Goal: Task Accomplishment & Management: Use online tool/utility

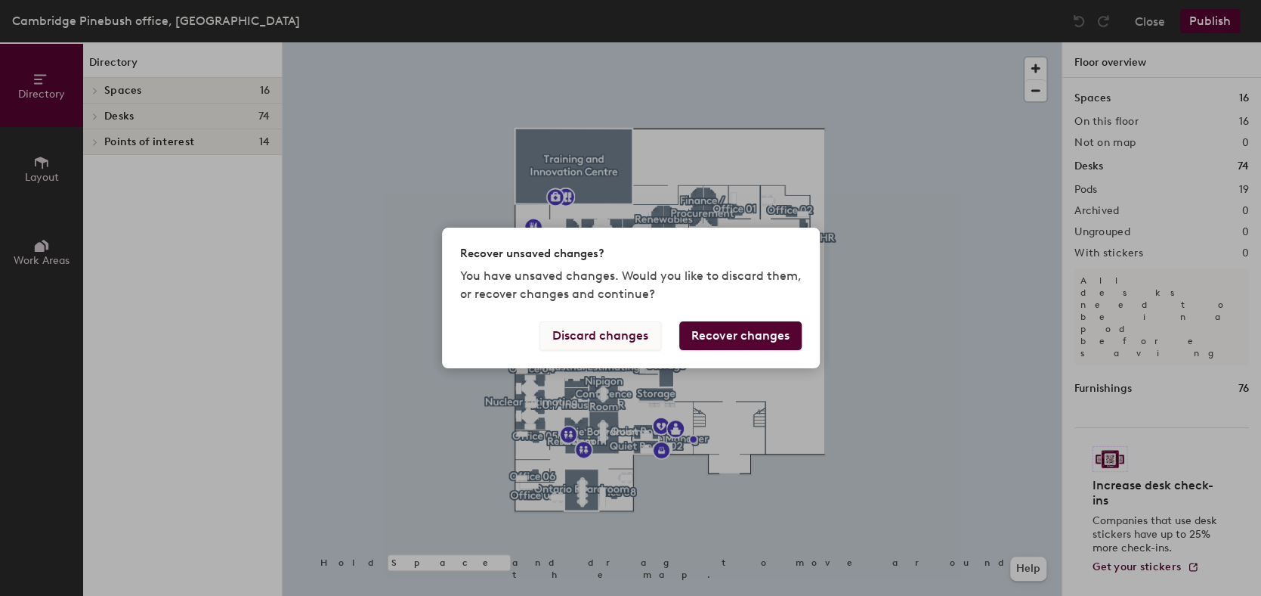
click at [596, 335] on button "Discard changes" at bounding box center [601, 335] width 122 height 29
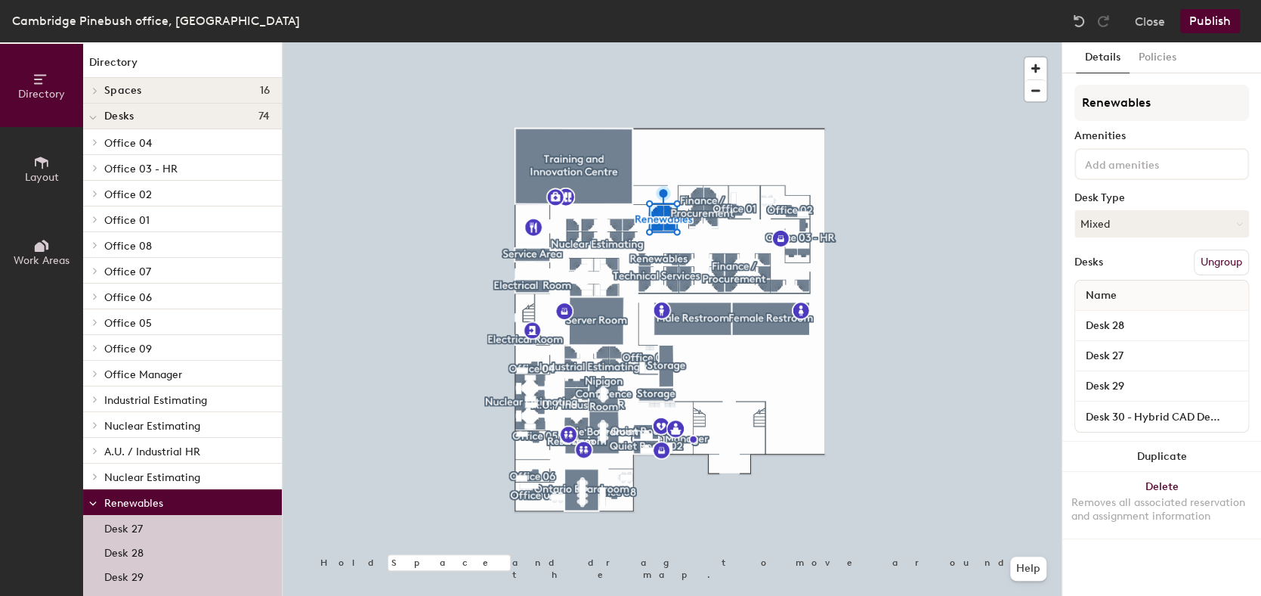
click at [712, 42] on div at bounding box center [672, 42] width 779 height 0
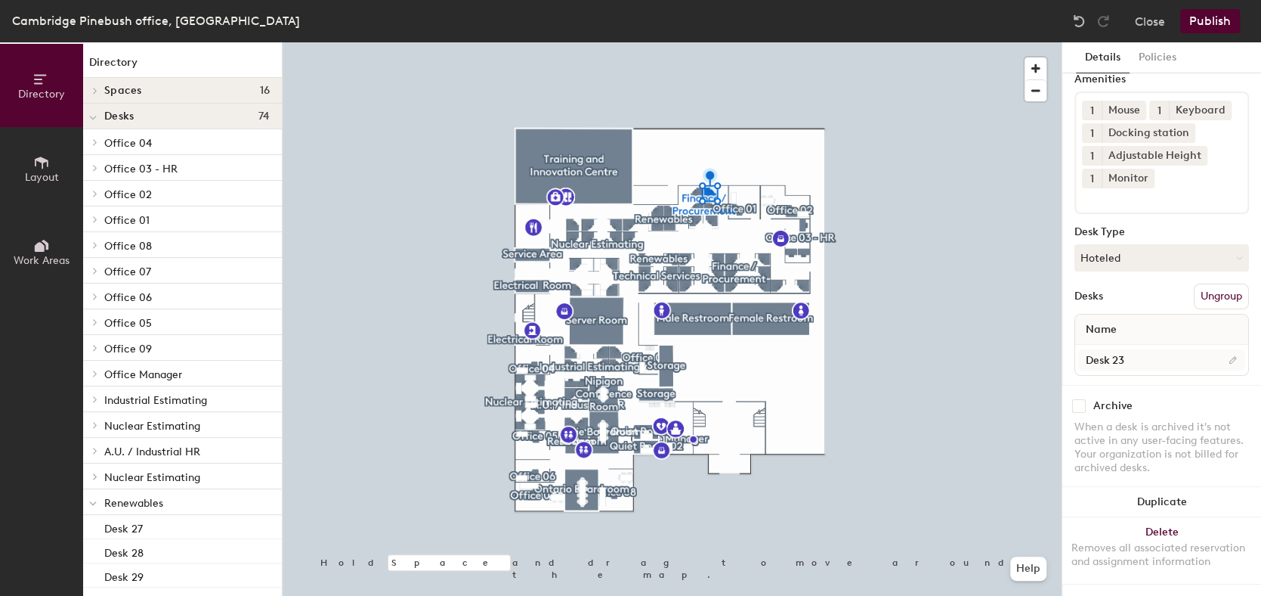
scroll to position [91, 0]
click at [1144, 17] on button "Close" at bounding box center [1150, 21] width 30 height 24
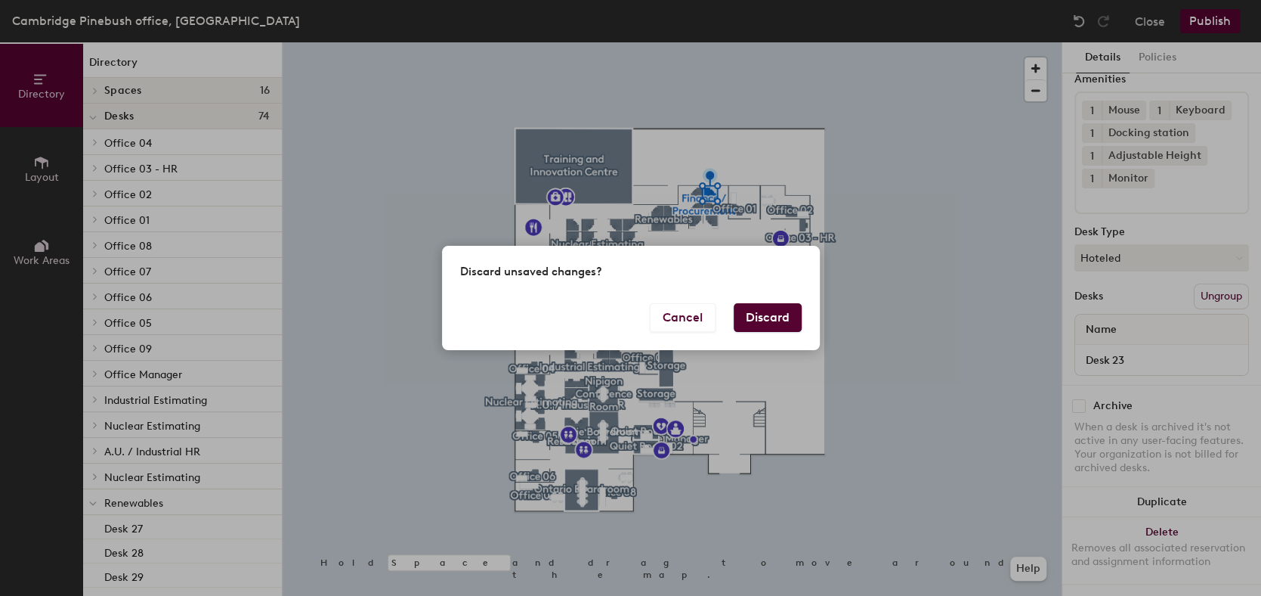
click at [752, 314] on button "Discard" at bounding box center [768, 317] width 68 height 29
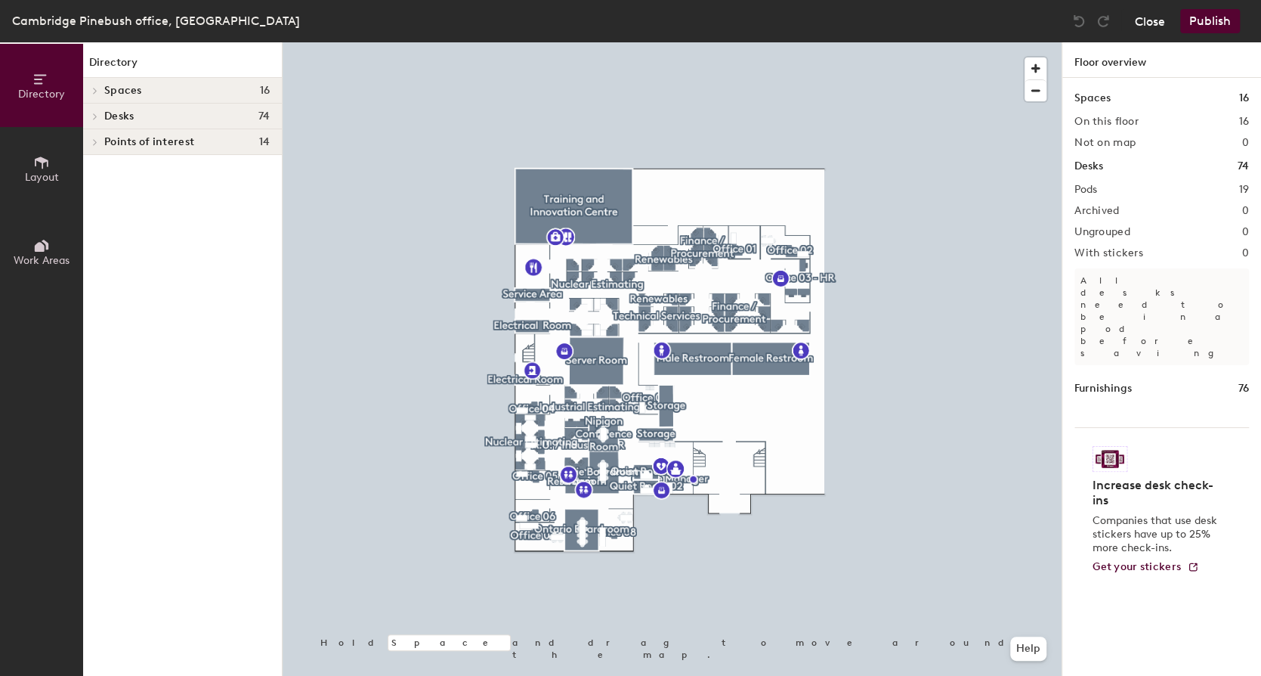
click at [1154, 17] on button "Close" at bounding box center [1150, 21] width 30 height 24
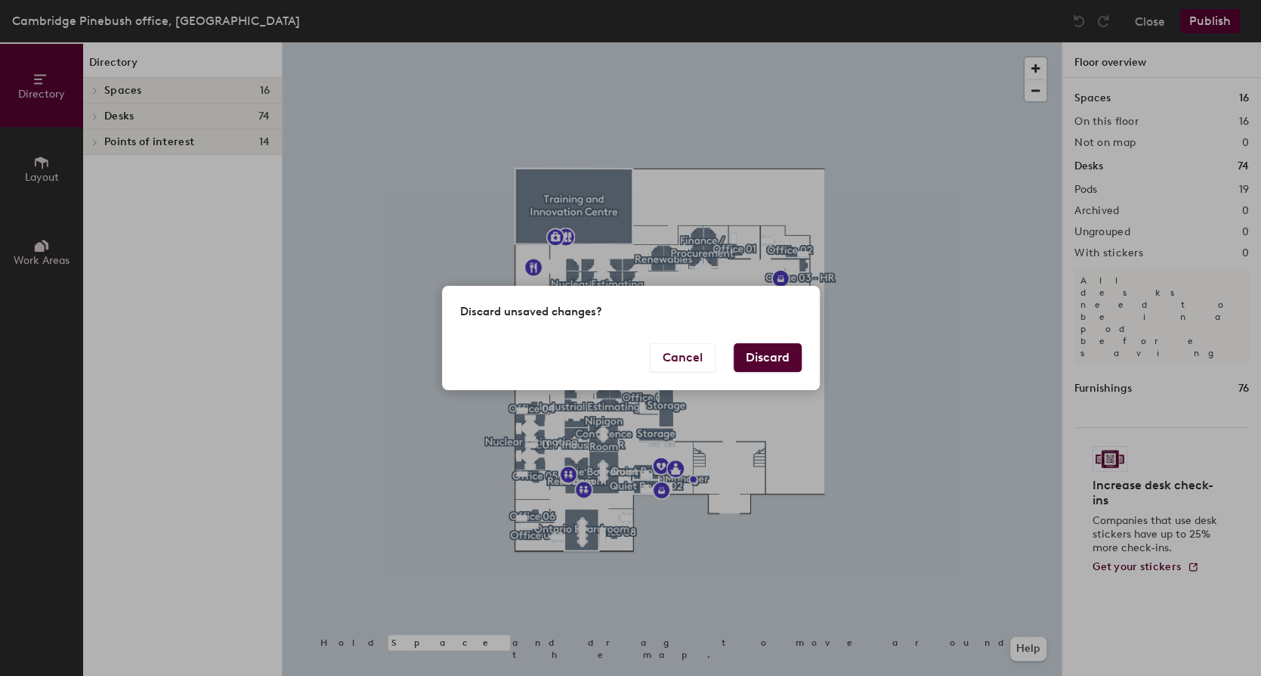
click at [775, 359] on button "Discard" at bounding box center [768, 357] width 68 height 29
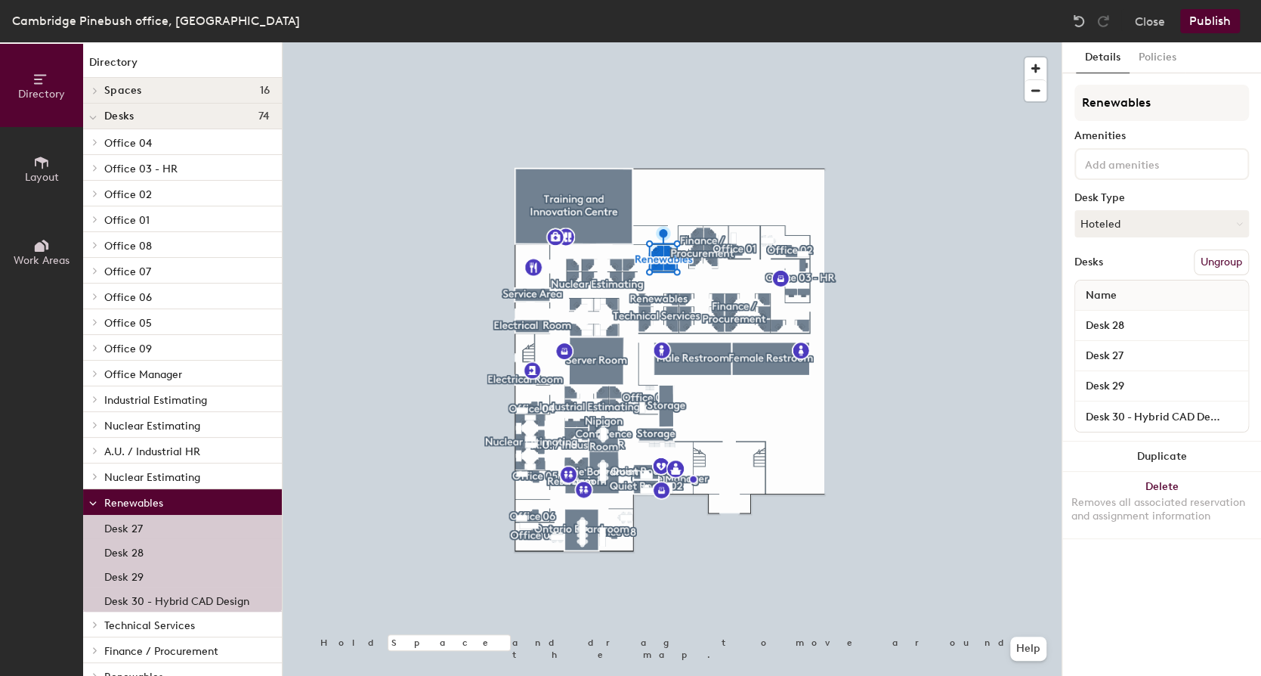
click at [1162, 168] on input at bounding box center [1150, 163] width 136 height 18
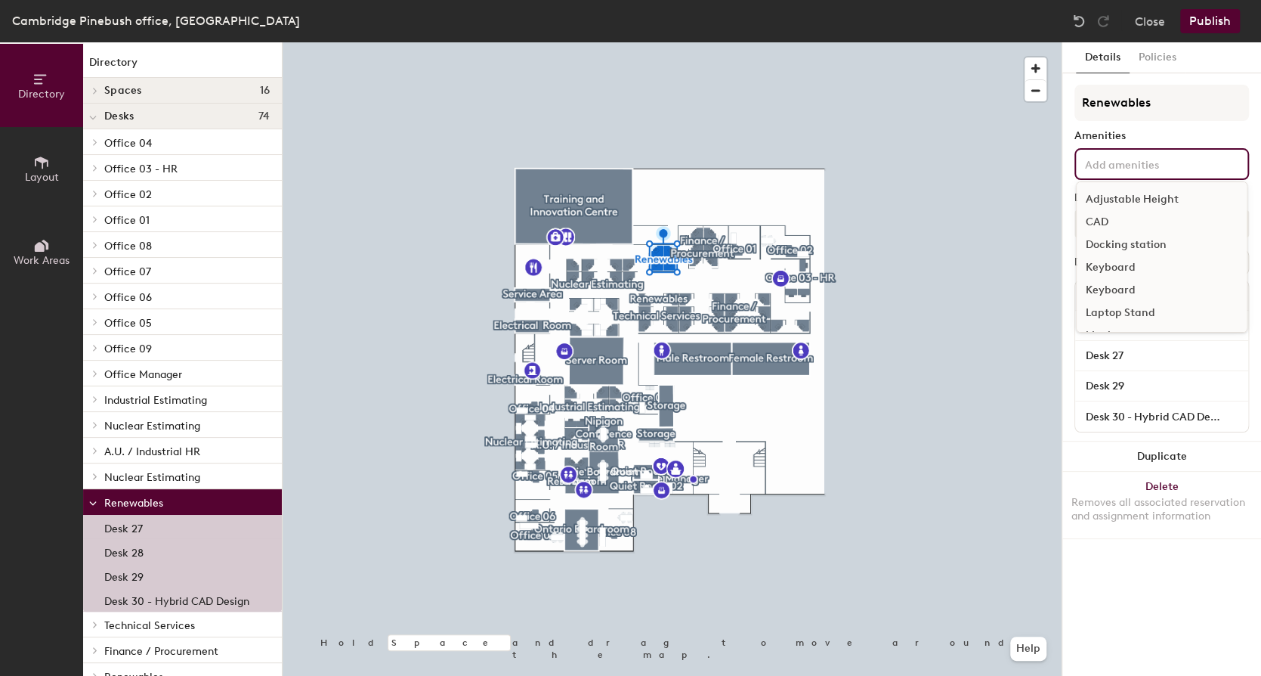
click at [1121, 242] on div "Docking station" at bounding box center [1162, 245] width 170 height 23
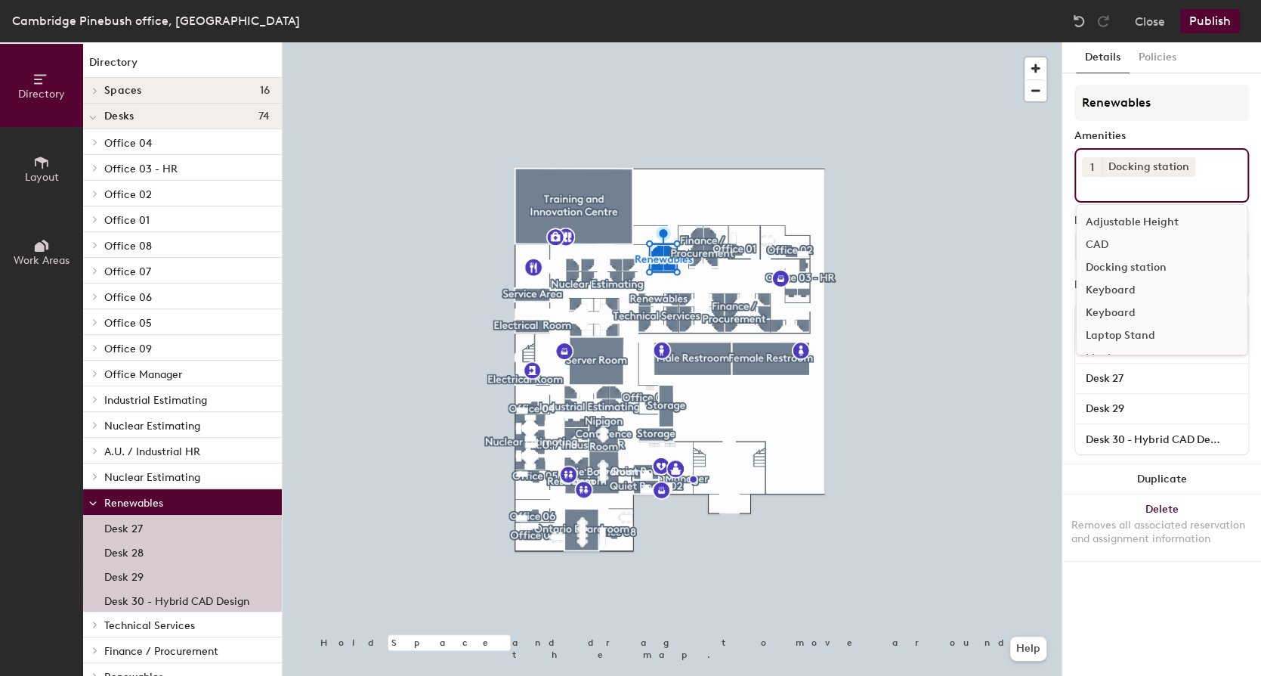
click at [1115, 193] on input at bounding box center [1150, 186] width 136 height 18
click at [1113, 284] on div "Keyboard" at bounding box center [1162, 290] width 170 height 23
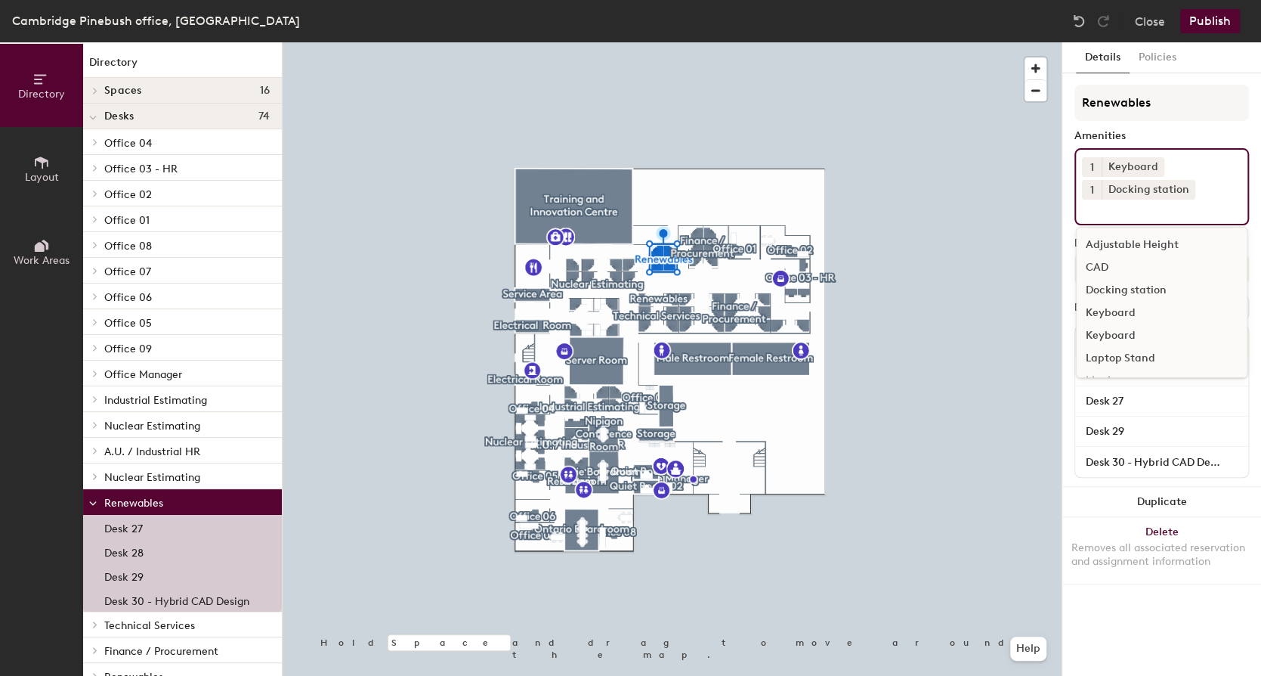
click at [1116, 212] on input at bounding box center [1150, 209] width 136 height 18
click at [1114, 303] on div "Monitor" at bounding box center [1162, 305] width 170 height 23
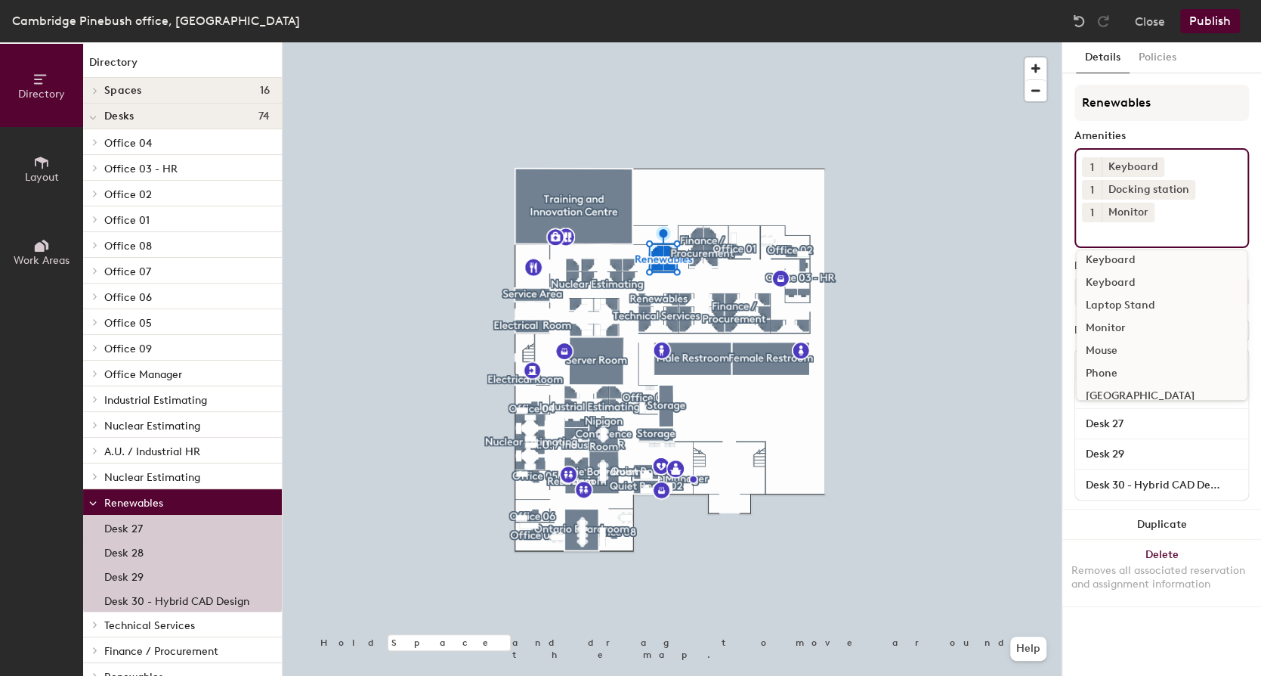
click at [1106, 324] on div "Monitor" at bounding box center [1162, 328] width 170 height 23
click at [1108, 331] on div "Monitor" at bounding box center [1162, 328] width 170 height 23
click at [1107, 348] on div "Mouse" at bounding box center [1162, 350] width 170 height 23
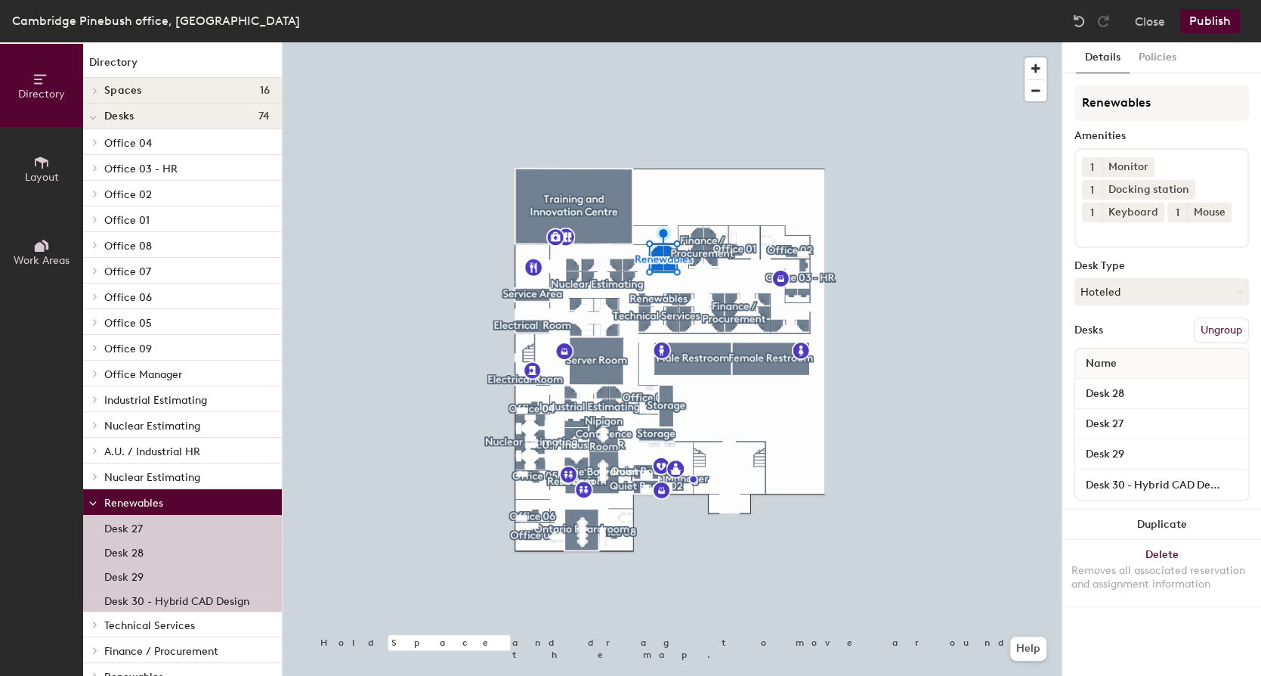
click at [1209, 22] on button "Publish" at bounding box center [1211, 21] width 60 height 24
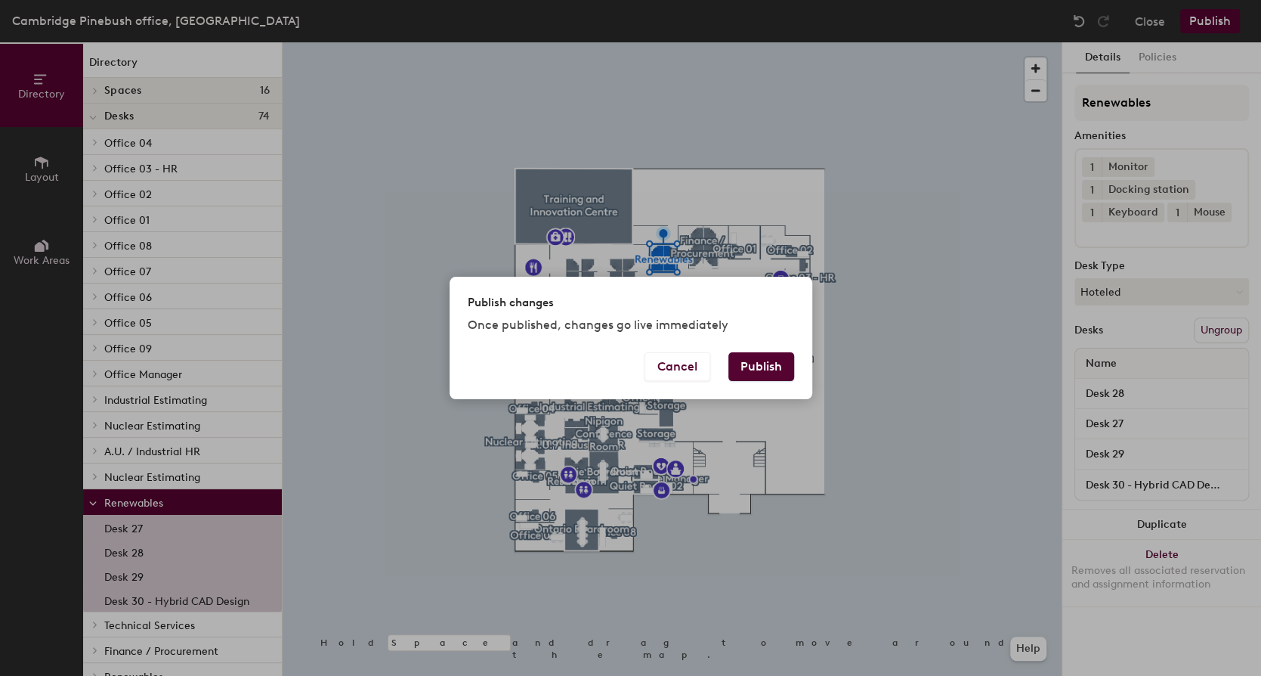
click at [775, 354] on button "Publish" at bounding box center [762, 366] width 66 height 29
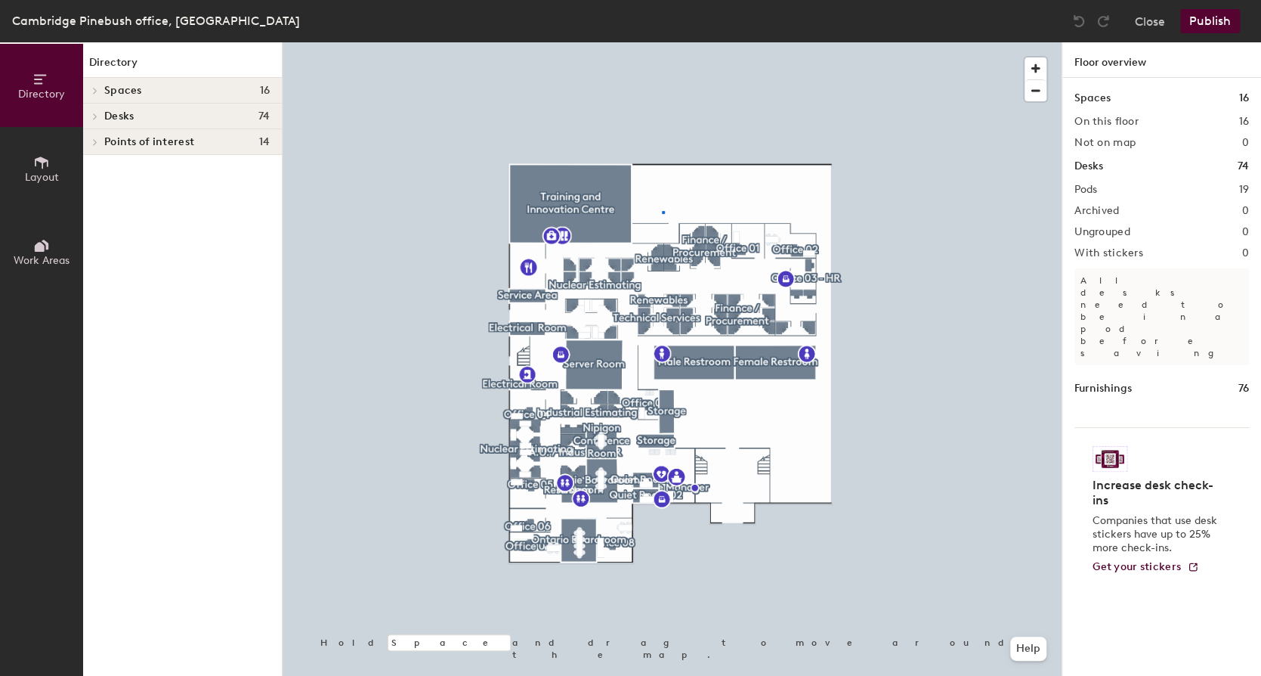
click at [662, 42] on div at bounding box center [672, 42] width 779 height 0
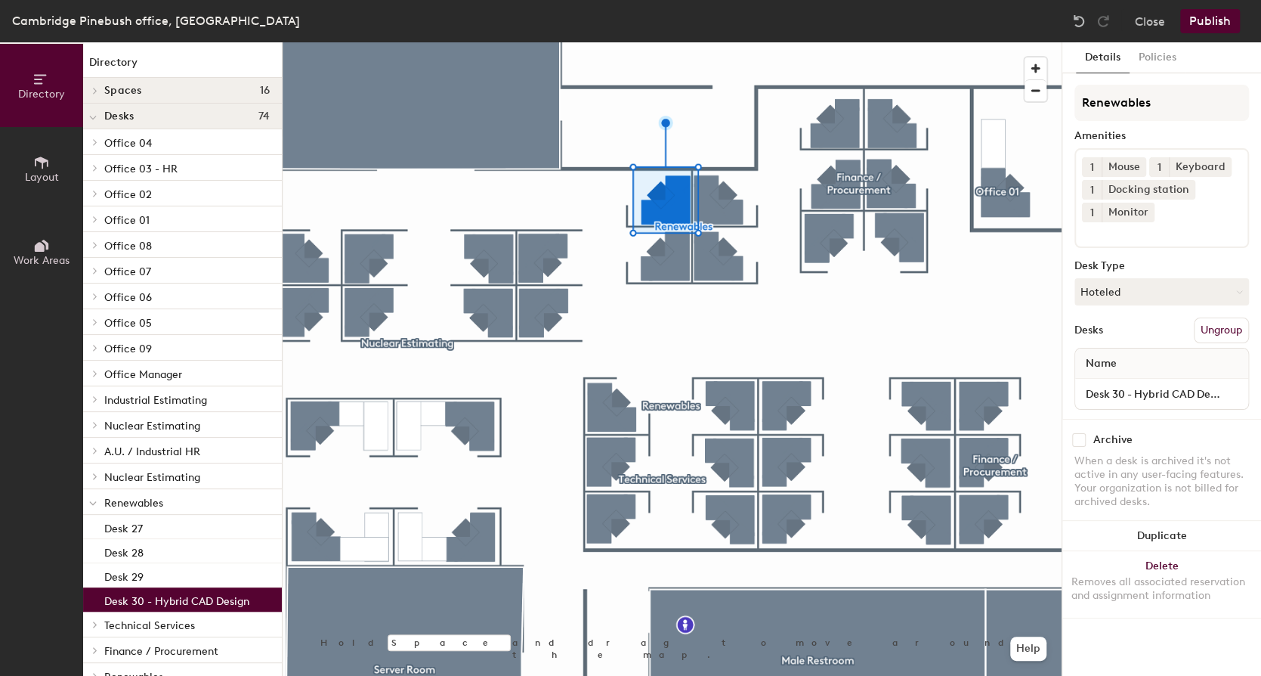
click at [1195, 231] on input at bounding box center [1150, 231] width 136 height 18
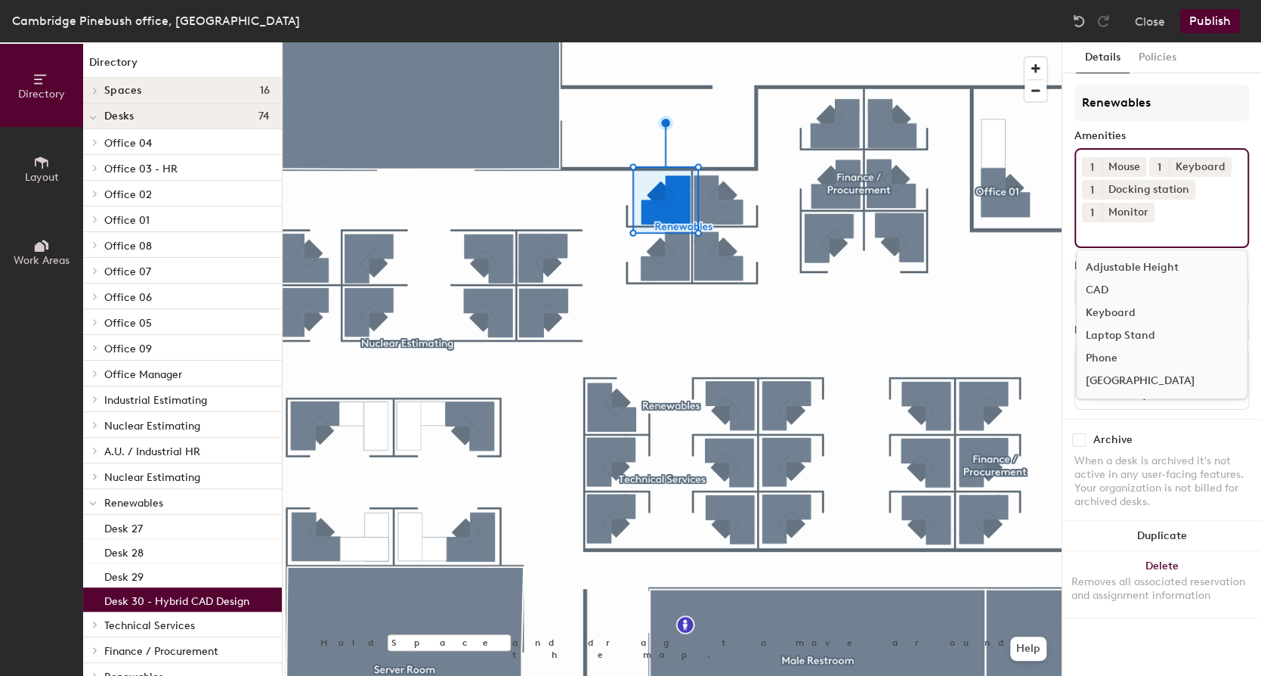
click at [1103, 289] on div "CAD" at bounding box center [1162, 290] width 170 height 23
click at [1208, 29] on button "Publish" at bounding box center [1211, 21] width 60 height 24
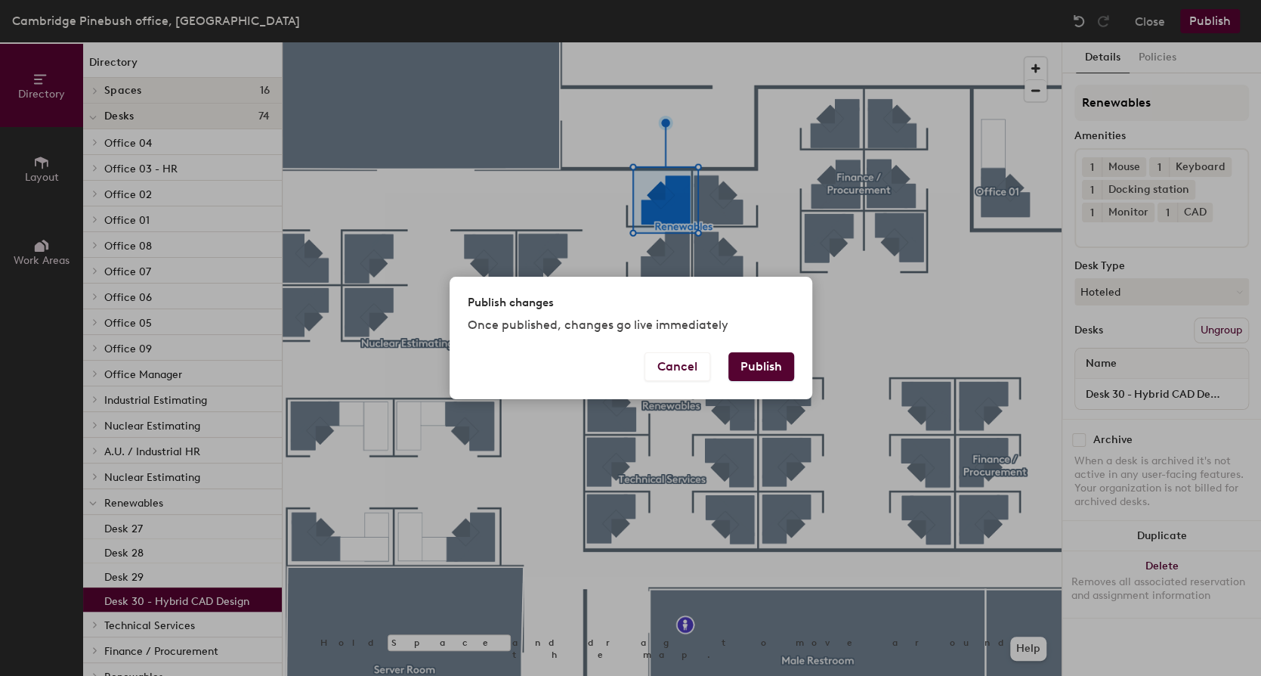
click at [744, 358] on button "Publish" at bounding box center [762, 366] width 66 height 29
